Goal: Task Accomplishment & Management: Manage account settings

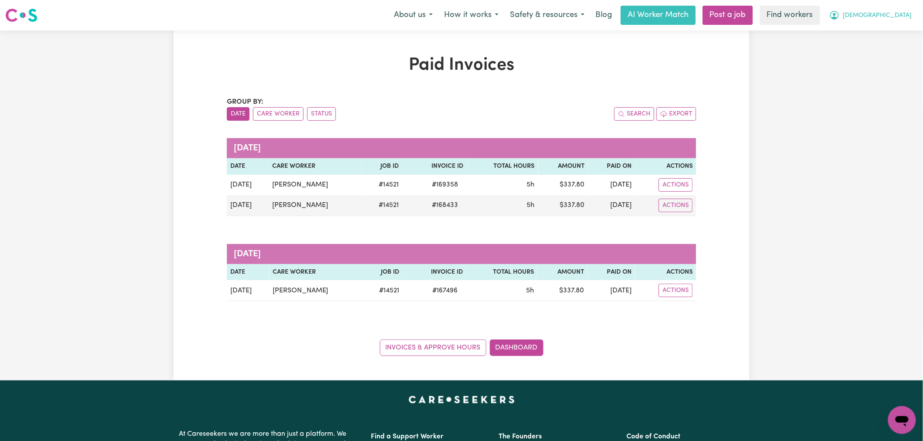
click at [887, 15] on span "[DEMOGRAPHIC_DATA]" at bounding box center [877, 16] width 69 height 10
click at [891, 51] on link "Logout" at bounding box center [882, 50] width 69 height 17
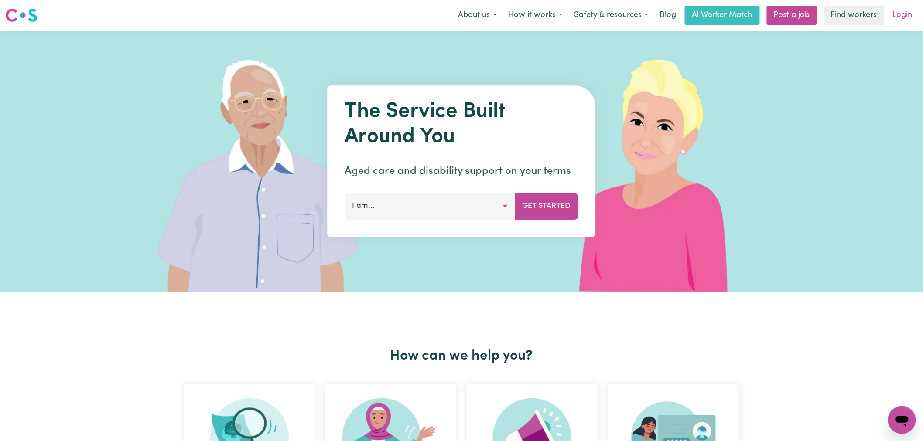
click at [894, 20] on link "Login" at bounding box center [902, 15] width 30 height 19
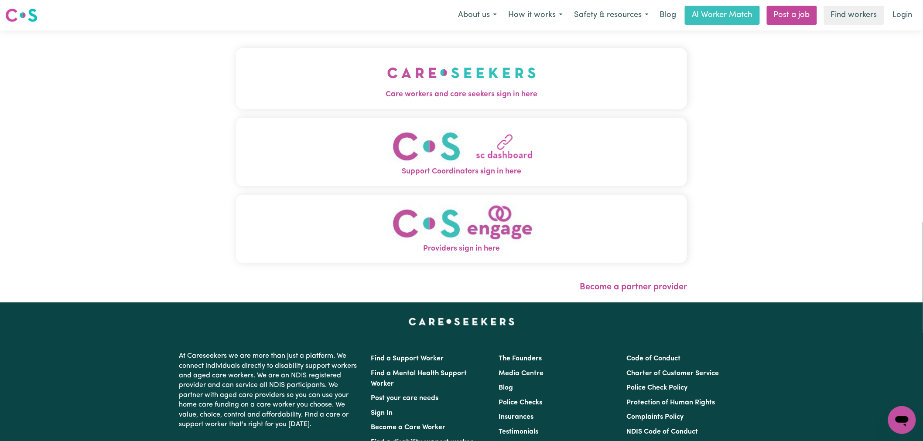
click at [387, 71] on img "Care workers and care seekers sign in here" at bounding box center [461, 73] width 149 height 32
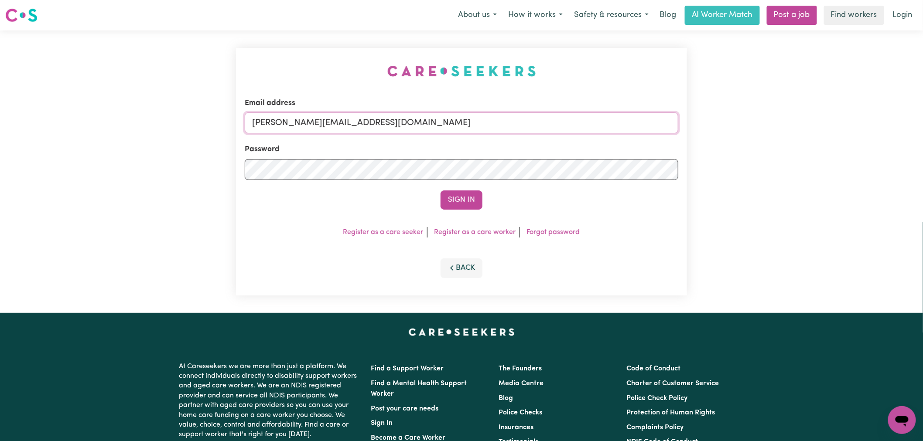
click at [428, 124] on input "[PERSON_NAME][EMAIL_ADDRESS][DOMAIN_NAME]" at bounding box center [461, 123] width 433 height 21
drag, startPoint x: 460, startPoint y: 120, endPoint x: 295, endPoint y: 114, distance: 164.5
click at [295, 114] on input "[EMAIL_ADDRESS][DOMAIN_NAME]" at bounding box center [461, 123] width 433 height 21
type input "[EMAIL_ADDRESS][DOMAIN_NAME]"
click at [450, 199] on button "Sign In" at bounding box center [461, 200] width 42 height 19
